Goal: Information Seeking & Learning: Understand process/instructions

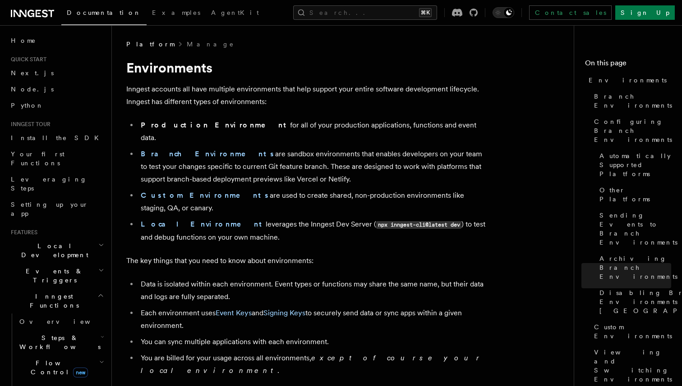
scroll to position [2141, 0]
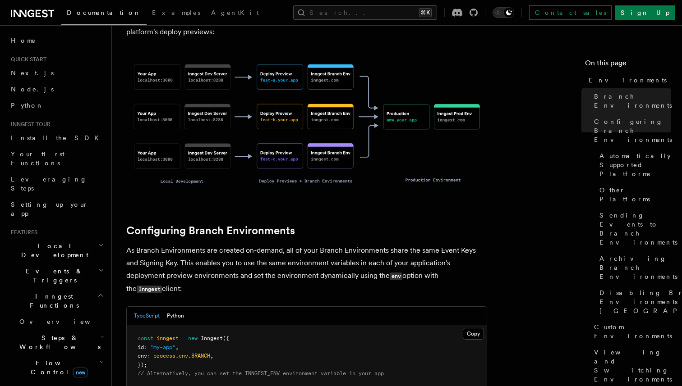
scroll to position [819, 0]
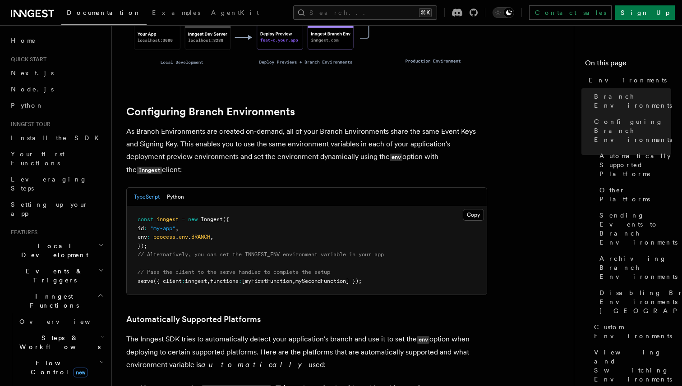
click at [228, 207] on pre "const inngest = new Inngest ({ id : "my-app" , env : process . env . BRANCH , }…" at bounding box center [307, 251] width 360 height 88
click at [290, 333] on p "The Inngest SDK tries to automatically detect your application's branch and use…" at bounding box center [306, 352] width 361 height 38
click at [319, 333] on p "The Inngest SDK tries to automatically detect your application's branch and use…" at bounding box center [306, 352] width 361 height 38
click at [409, 333] on p "The Inngest SDK tries to automatically detect your application's branch and use…" at bounding box center [306, 352] width 361 height 38
click at [291, 333] on p "The Inngest SDK tries to automatically detect your application's branch and use…" at bounding box center [306, 352] width 361 height 38
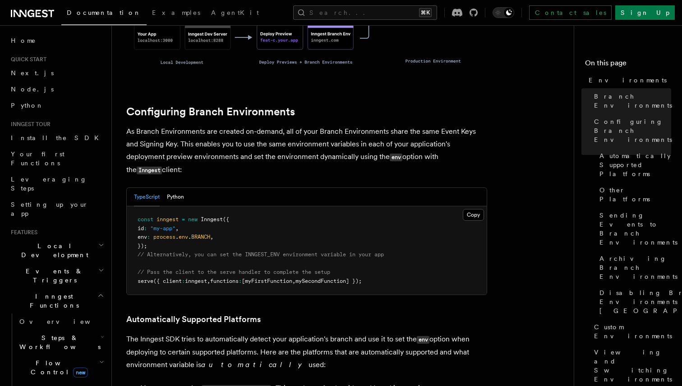
click at [212, 386] on code "VERCEL_GIT_COMMIT_REF" at bounding box center [236, 390] width 69 height 8
copy code "VERCEL_GIT_COMMIT_REF"
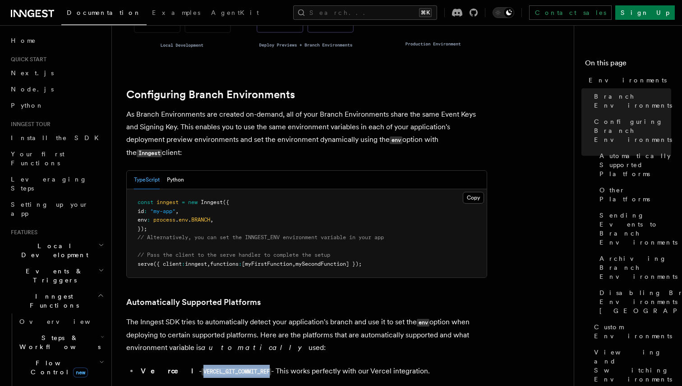
scroll to position [837, 0]
click at [410, 107] on p "As Branch Environments are created on-demand, all of your Branch Environments s…" at bounding box center [306, 132] width 361 height 51
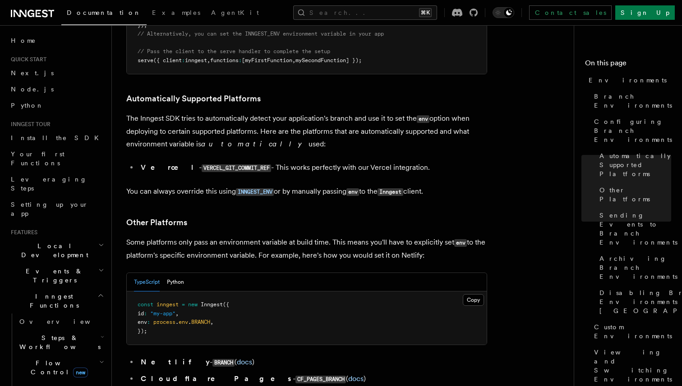
scroll to position [967, 0]
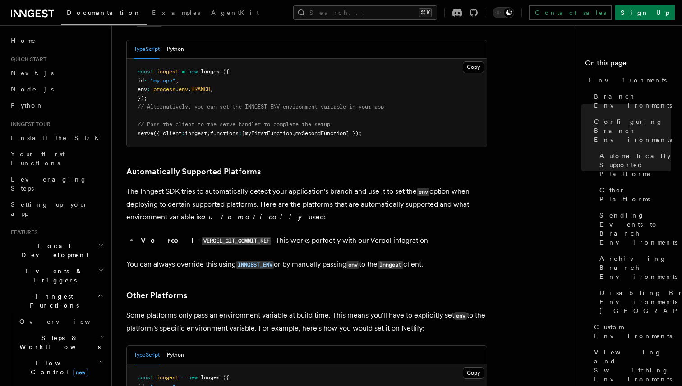
click at [436, 201] on article "Platform Manage Environments Inngest accounts all have multiple environments th…" at bounding box center [346, 349] width 440 height 2552
click at [271, 207] on article "Platform Manage Environments Inngest accounts all have multiple environments th…" at bounding box center [346, 349] width 440 height 2552
click at [302, 205] on article "Platform Manage Environments Inngest accounts all have multiple environments th…" at bounding box center [346, 349] width 440 height 2552
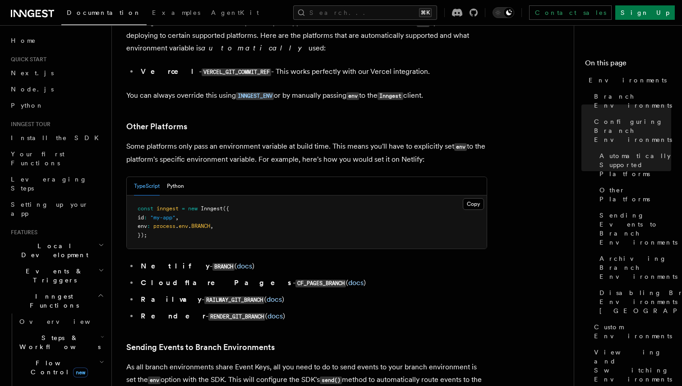
scroll to position [1159, 0]
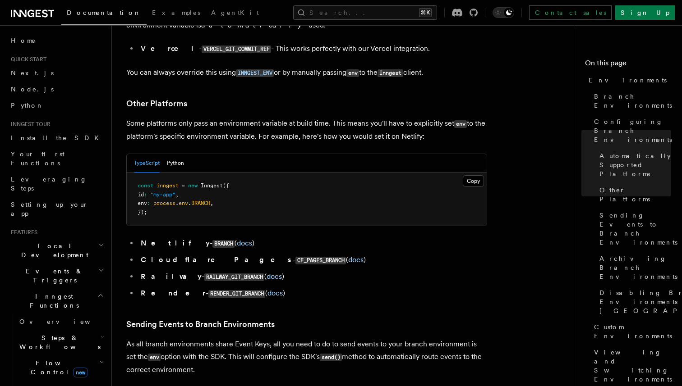
click at [420, 97] on h3 "Other Platforms" at bounding box center [306, 103] width 361 height 13
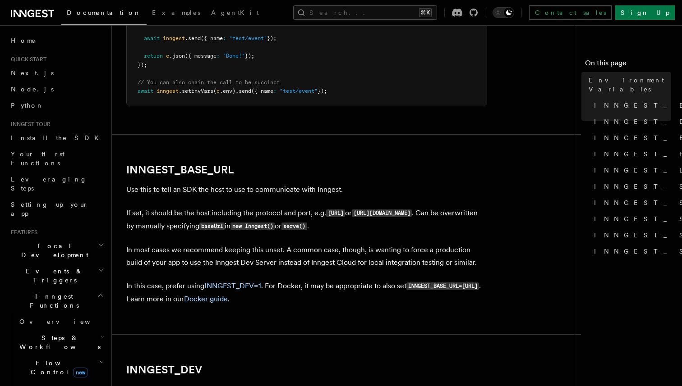
scroll to position [461, 0]
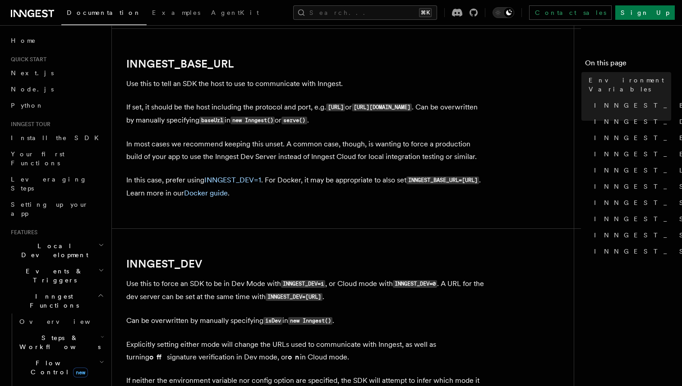
click at [465, 113] on p "If set, it should be the host including the protocol and port, e.g. http://loca…" at bounding box center [306, 114] width 361 height 26
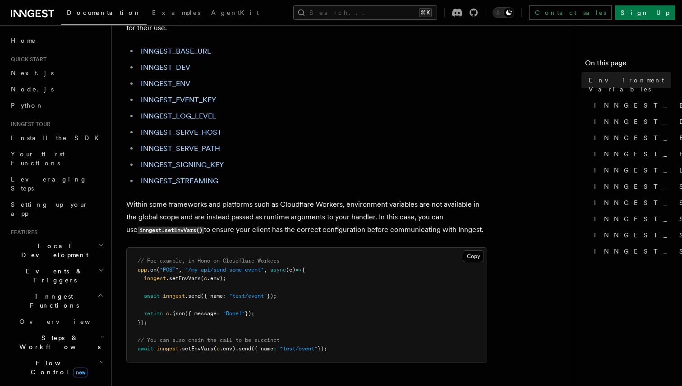
scroll to position [0, 0]
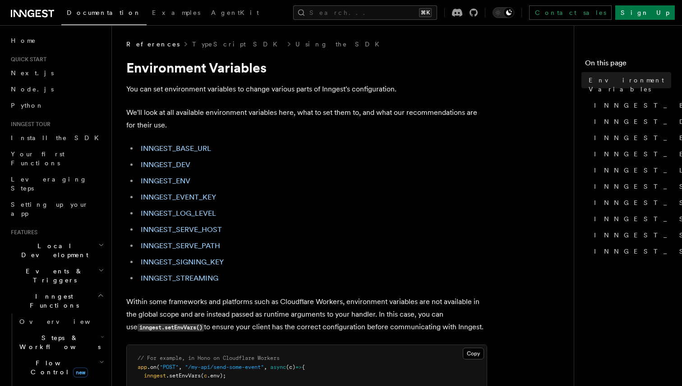
click at [151, 64] on h1 "Environment Variables" at bounding box center [306, 68] width 361 height 16
copy h1 "Environment"
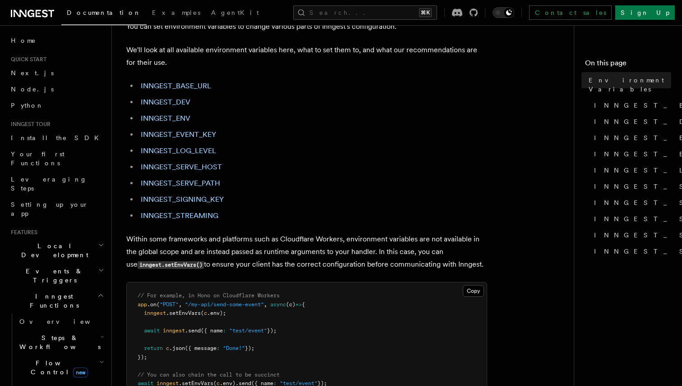
scroll to position [80, 0]
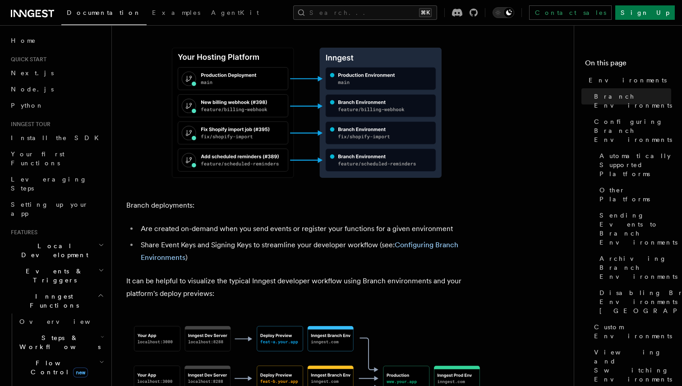
scroll to position [442, 0]
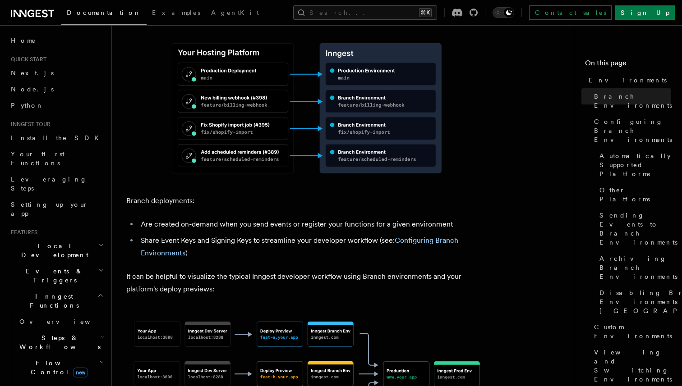
click at [441, 236] on link "Configuring Branch Environments" at bounding box center [299, 246] width 317 height 21
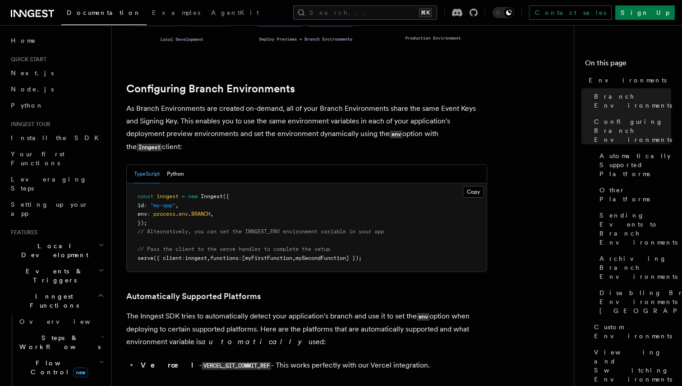
scroll to position [844, 0]
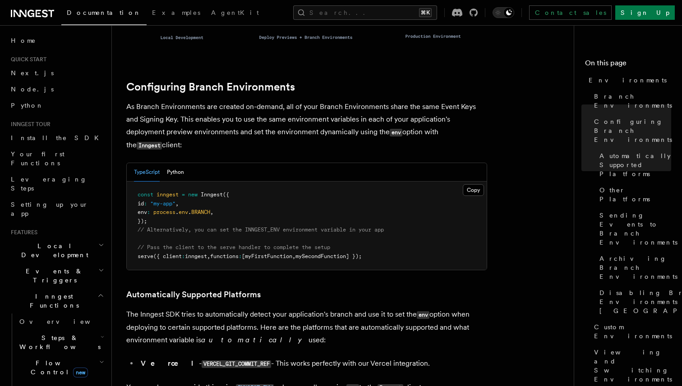
click at [241, 190] on pre "const inngest = new Inngest ({ id : "my-app" , env : process . env . BRANCH , }…" at bounding box center [307, 226] width 360 height 88
click at [270, 188] on pre "const inngest = new Inngest ({ id : "my-app" , env : process . env . BRANCH , }…" at bounding box center [307, 226] width 360 height 88
click at [299, 308] on p "The Inngest SDK tries to automatically detect your application's branch and use…" at bounding box center [306, 327] width 361 height 38
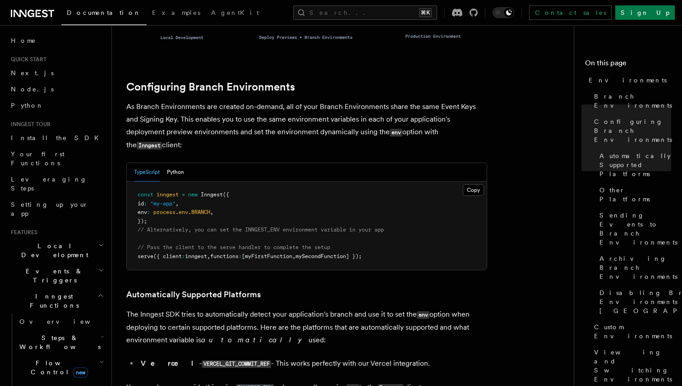
click at [299, 308] on p "The Inngest SDK tries to automatically detect your application's branch and use…" at bounding box center [306, 327] width 361 height 38
click at [330, 308] on p "The Inngest SDK tries to automatically detect your application's branch and use…" at bounding box center [306, 327] width 361 height 38
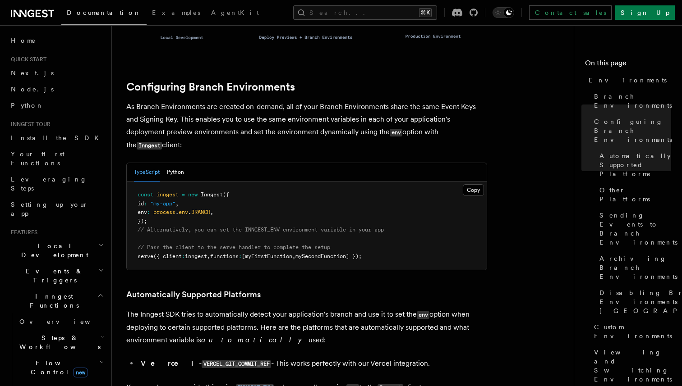
click at [386, 308] on p "The Inngest SDK tries to automatically detect your application's branch and use…" at bounding box center [306, 327] width 361 height 38
click at [414, 308] on p "The Inngest SDK tries to automatically detect your application's branch and use…" at bounding box center [306, 327] width 361 height 38
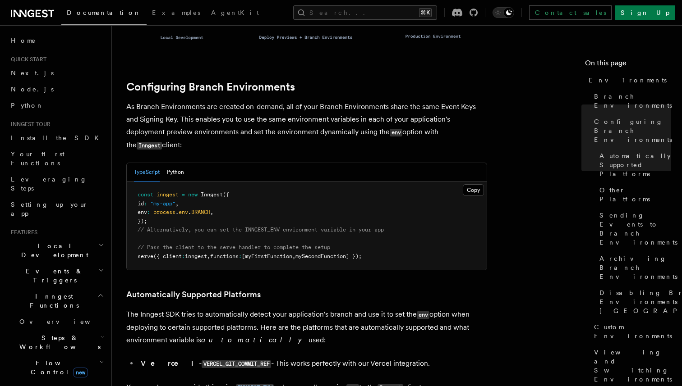
click at [354, 308] on p "The Inngest SDK tries to automatically detect your application's branch and use…" at bounding box center [306, 327] width 361 height 38
click at [317, 308] on p "The Inngest SDK tries to automatically detect your application's branch and use…" at bounding box center [306, 327] width 361 height 38
click at [373, 308] on p "The Inngest SDK tries to automatically detect your application's branch and use…" at bounding box center [306, 327] width 361 height 38
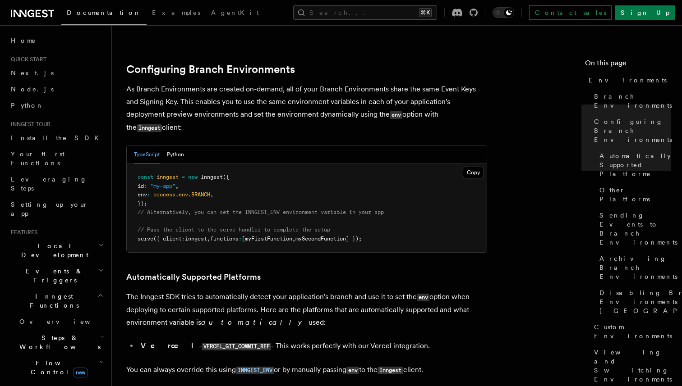
scroll to position [862, 0]
click at [234, 343] on code "VERCEL_GIT_COMMIT_REF" at bounding box center [236, 347] width 69 height 8
copy code "VERCEL_GIT_COMMIT_REF"
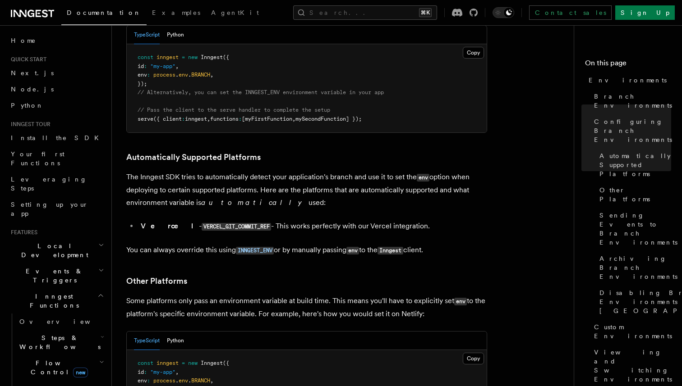
scroll to position [969, 0]
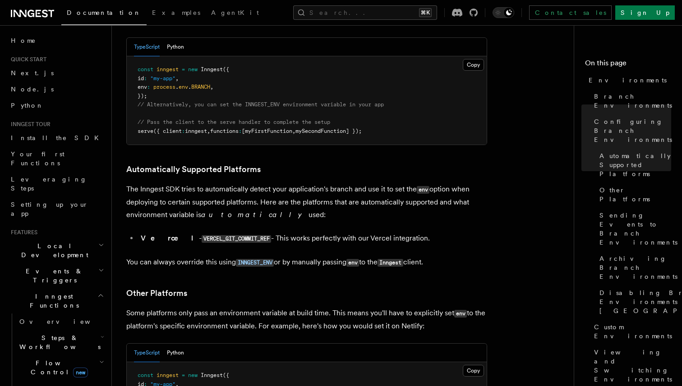
click at [523, 215] on article "Platform Manage Environments Inngest accounts all have multiple environments th…" at bounding box center [346, 347] width 440 height 2552
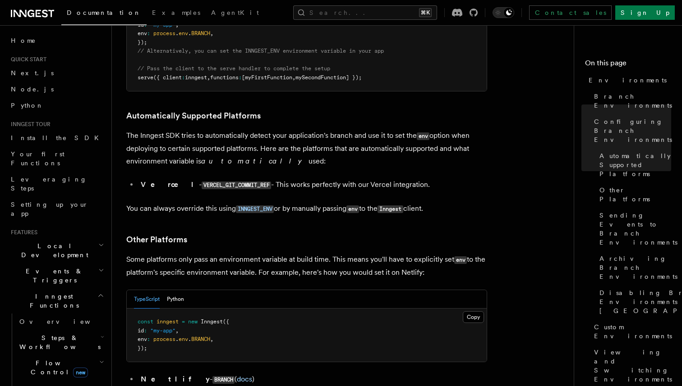
scroll to position [1029, 0]
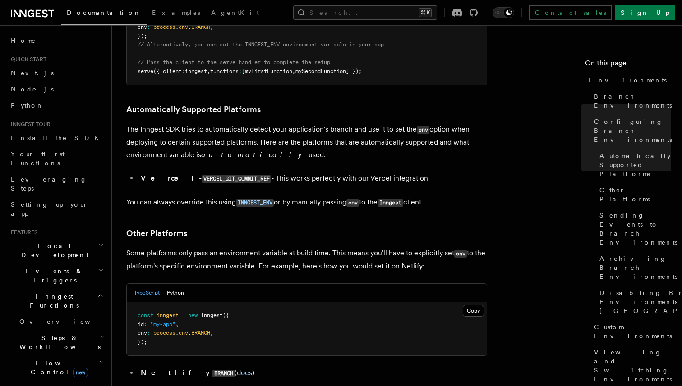
click at [507, 162] on article "Platform Manage Environments Inngest accounts all have multiple environments th…" at bounding box center [346, 287] width 440 height 2552
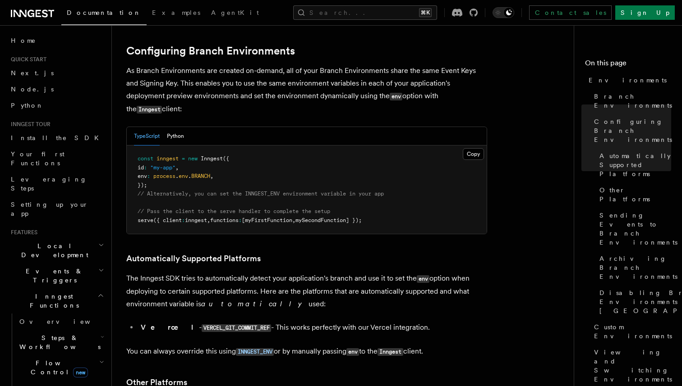
scroll to position [886, 0]
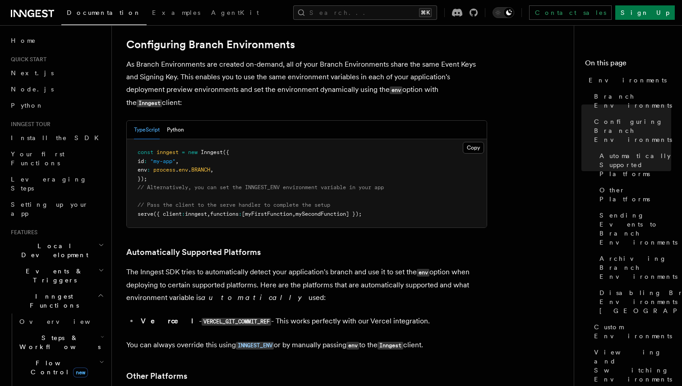
click at [331, 266] on p "The Inngest SDK tries to automatically detect your application's branch and use…" at bounding box center [306, 285] width 361 height 38
click at [234, 318] on code "VERCEL_GIT_COMMIT_REF" at bounding box center [236, 322] width 69 height 8
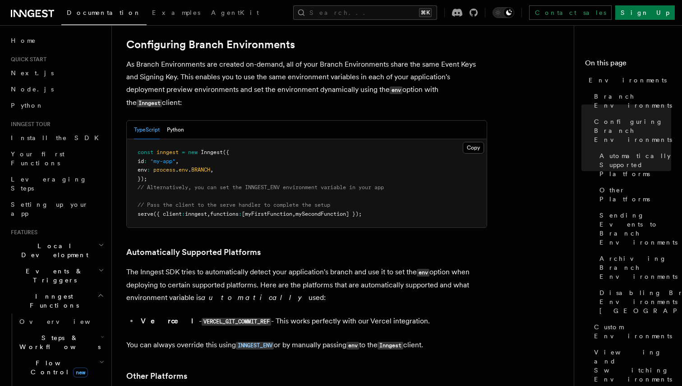
click at [234, 318] on code "VERCEL_GIT_COMMIT_REF" at bounding box center [236, 322] width 69 height 8
